Goal: Transaction & Acquisition: Purchase product/service

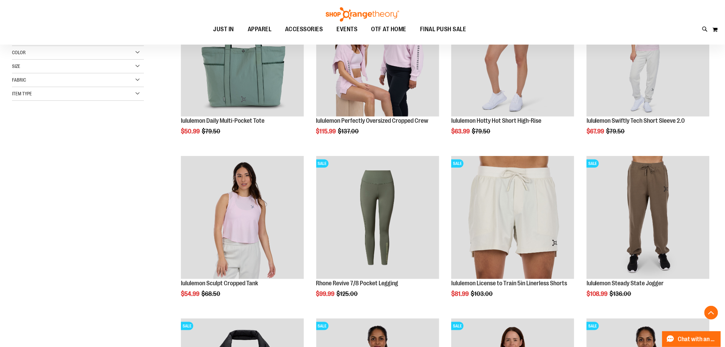
scroll to position [152, 0]
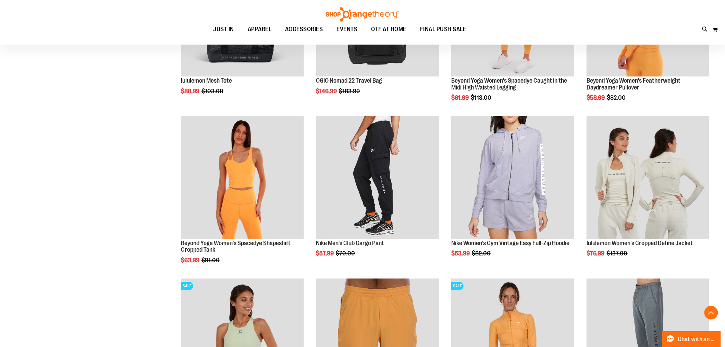
scroll to position [685, 0]
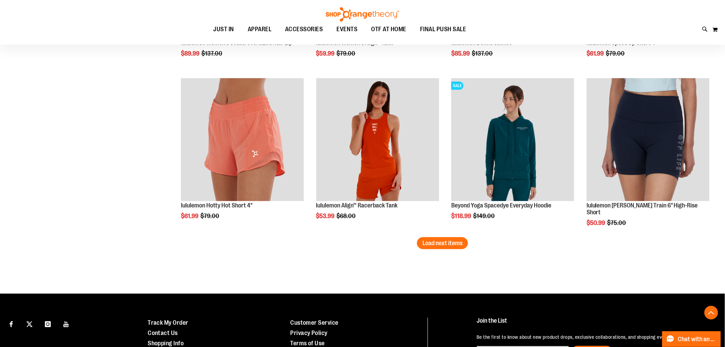
scroll to position [1370, 0]
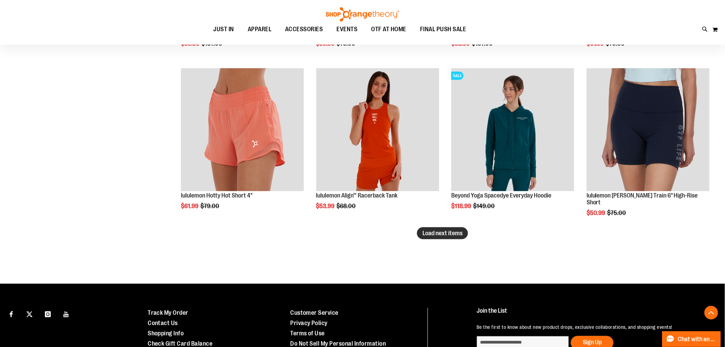
click at [462, 232] on span "Load next items" at bounding box center [442, 232] width 40 height 7
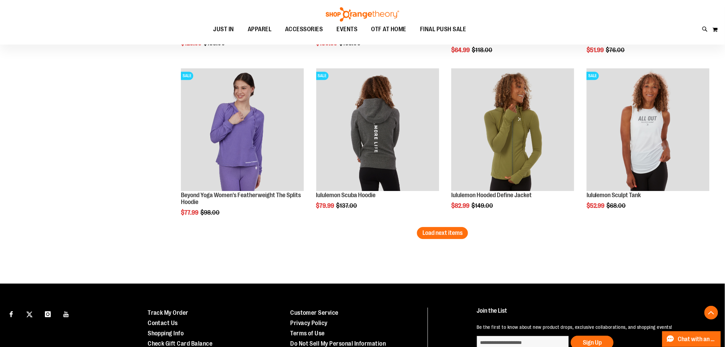
scroll to position [1865, 0]
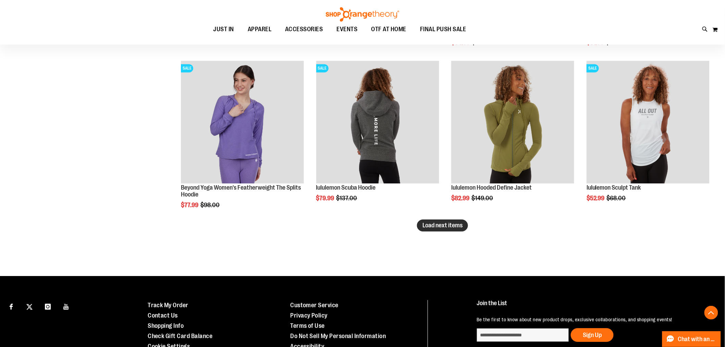
click at [456, 226] on span "Load next items" at bounding box center [442, 225] width 40 height 7
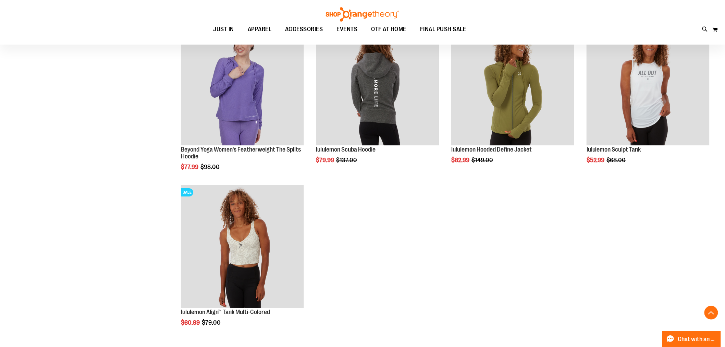
scroll to position [1941, 0]
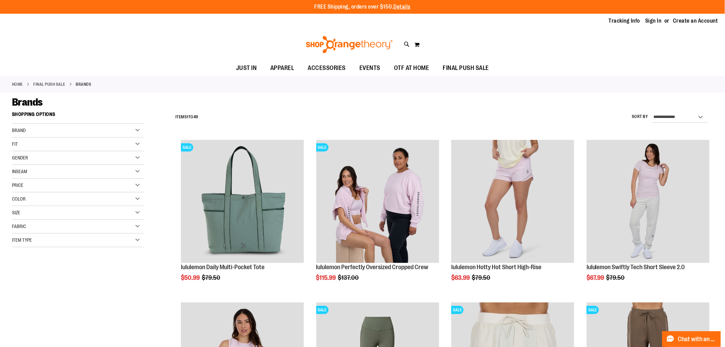
click at [137, 131] on div "Brand" at bounding box center [78, 131] width 132 height 14
click at [26, 158] on link "lululemon" at bounding box center [73, 158] width 127 height 7
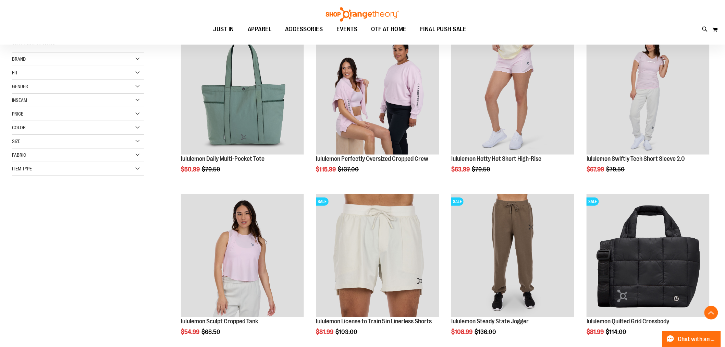
scroll to position [109, 0]
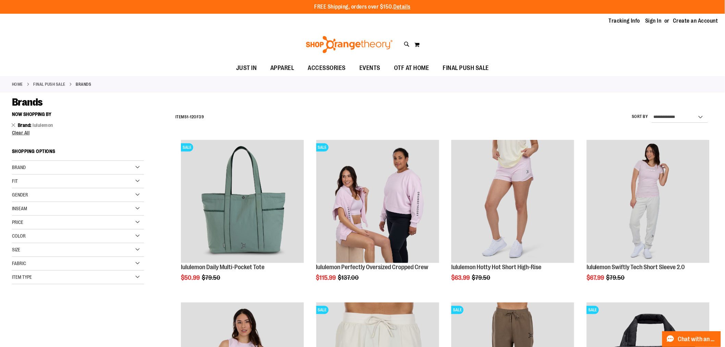
click at [14, 86] on link "Home" at bounding box center [17, 84] width 11 height 6
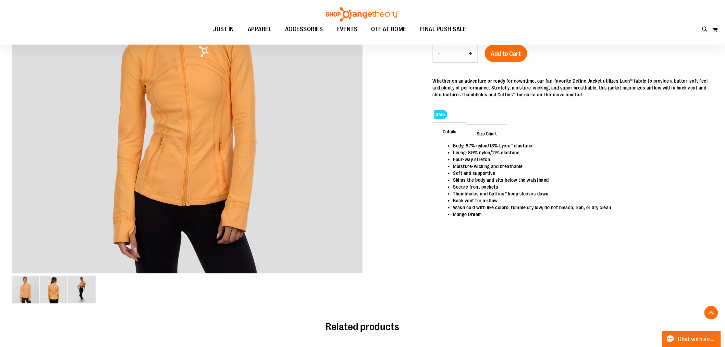
scroll to position [190, 0]
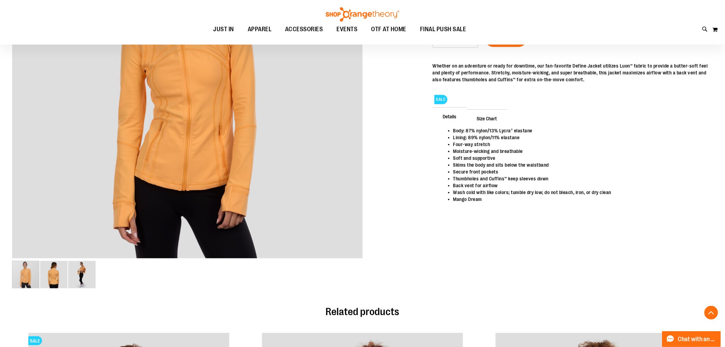
click at [493, 118] on span "Size Chart" at bounding box center [486, 118] width 41 height 18
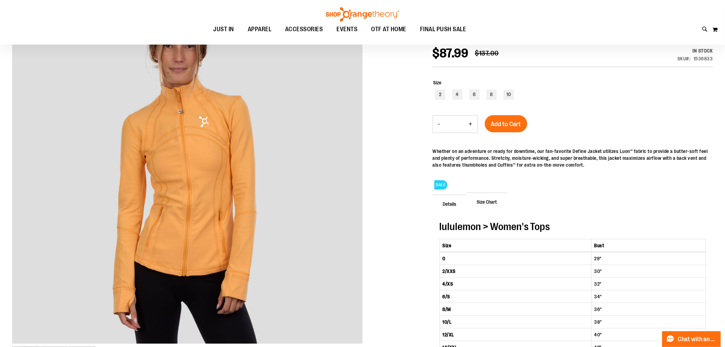
scroll to position [76, 0]
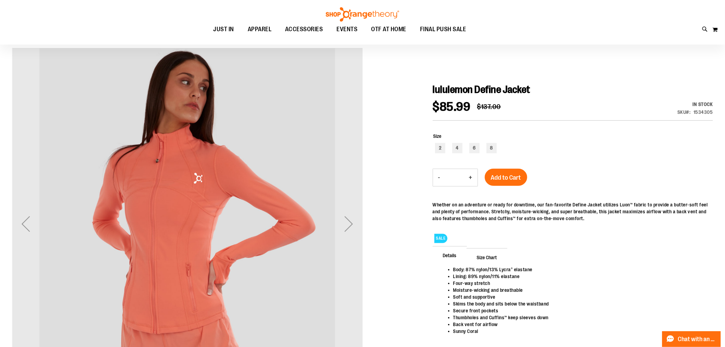
scroll to position [38, 0]
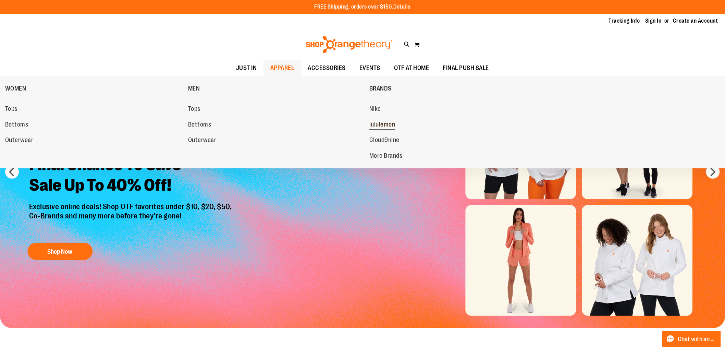
click at [384, 122] on span "lululemon" at bounding box center [382, 125] width 26 height 9
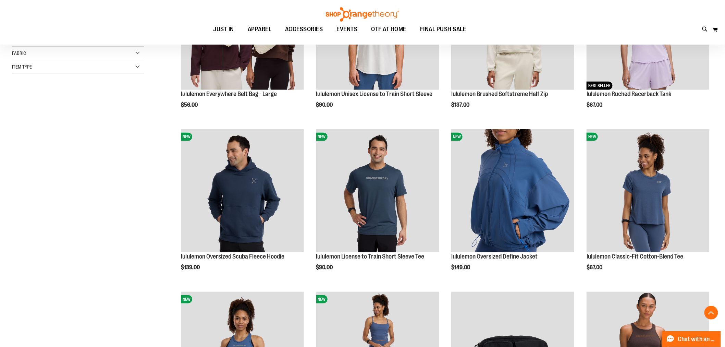
scroll to position [190, 0]
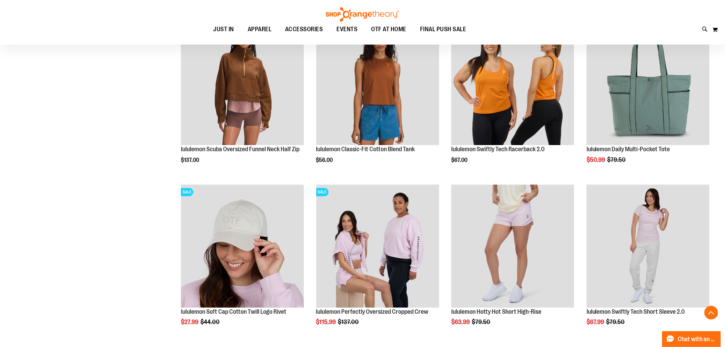
scroll to position [609, 0]
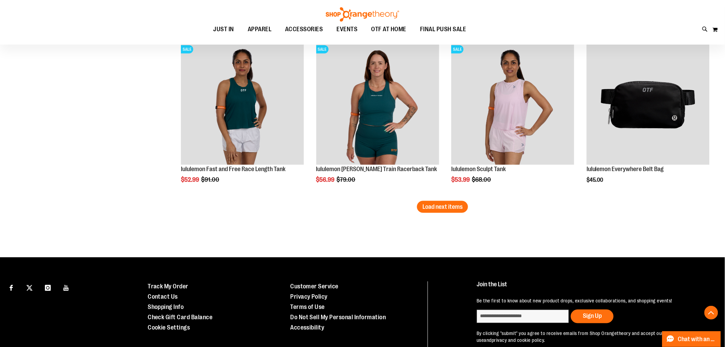
scroll to position [1408, 0]
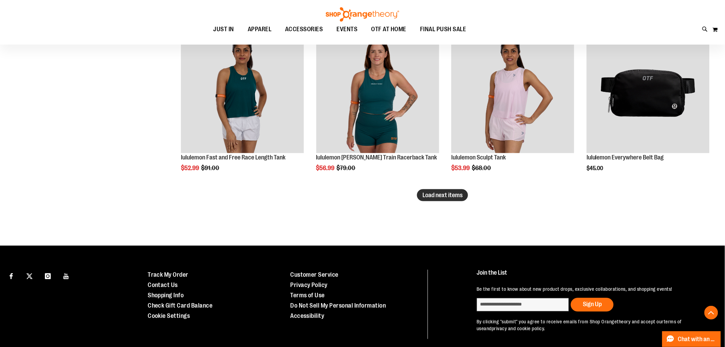
click at [451, 190] on button "Load next items" at bounding box center [442, 195] width 51 height 12
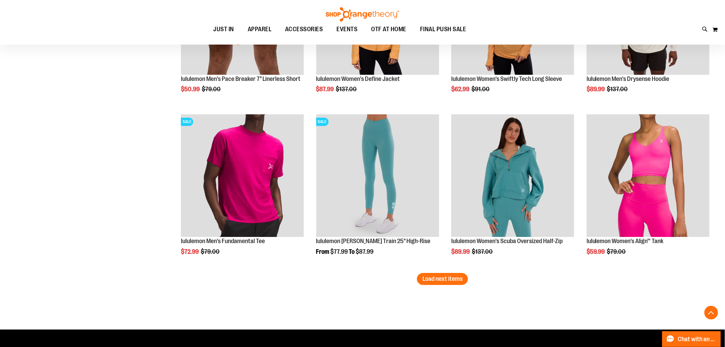
scroll to position [1865, 0]
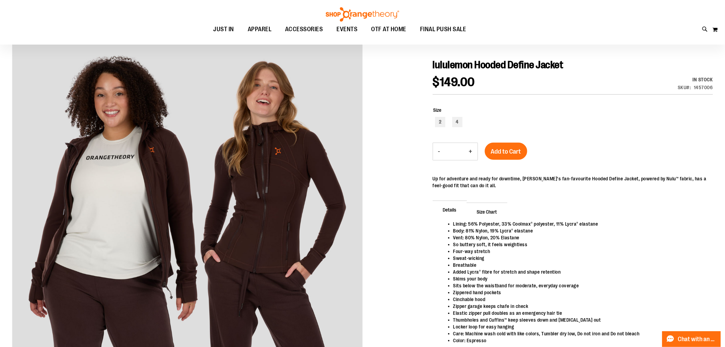
scroll to position [114, 0]
